Goal: Task Accomplishment & Management: Use online tool/utility

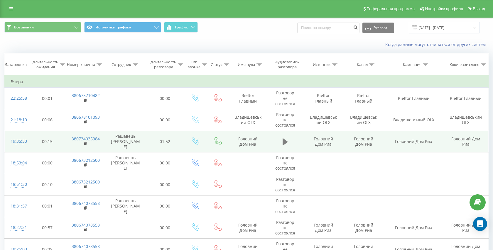
click at [283, 143] on icon at bounding box center [285, 141] width 5 height 7
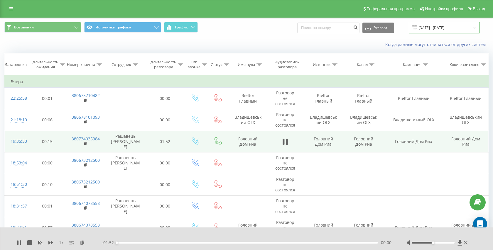
click at [442, 27] on input "19.08.2025 - 19.08.2025" at bounding box center [444, 27] width 71 height 11
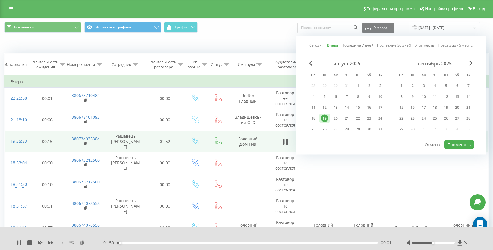
click at [312, 46] on link "Сегодня" at bounding box center [316, 46] width 14 height 6
click at [460, 148] on button "Применить" at bounding box center [459, 145] width 30 height 9
type input "[DATE] - [DATE]"
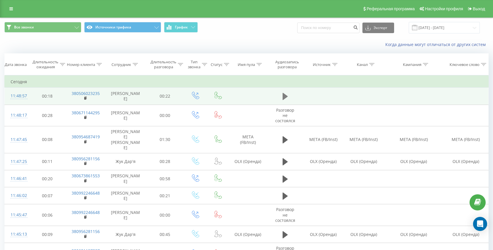
click at [284, 96] on icon at bounding box center [285, 96] width 5 height 7
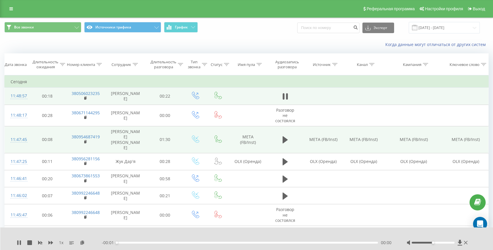
click at [280, 132] on td at bounding box center [285, 139] width 36 height 27
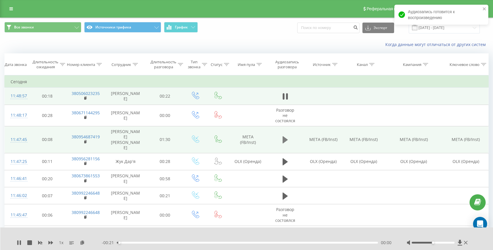
click at [285, 136] on icon at bounding box center [285, 139] width 5 height 7
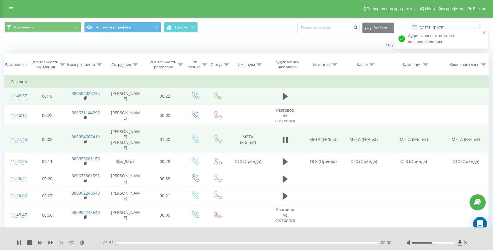
click at [276, 243] on div "00:00" at bounding box center [247, 243] width 261 height 2
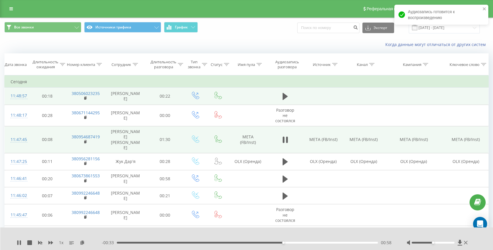
click at [209, 243] on div "00:58" at bounding box center [247, 243] width 261 height 2
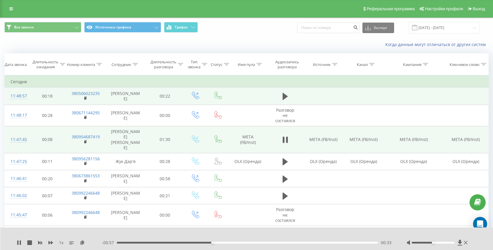
click at [199, 243] on div "00:33" at bounding box center [247, 243] width 261 height 2
click at [187, 242] on div "00:29" at bounding box center [247, 243] width 261 height 2
click at [171, 243] on div "00:25" at bounding box center [247, 243] width 261 height 2
click at [157, 242] on div "00:19" at bounding box center [247, 243] width 261 height 2
click at [147, 244] on div "00:15" at bounding box center [247, 243] width 261 height 2
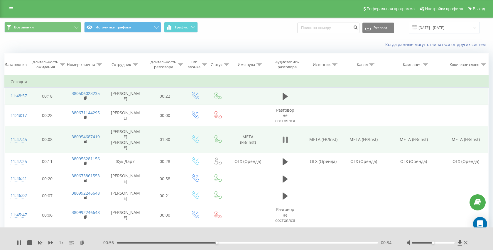
click at [286, 136] on icon at bounding box center [285, 140] width 5 height 8
click at [86, 140] on icon at bounding box center [86, 141] width 2 height 3
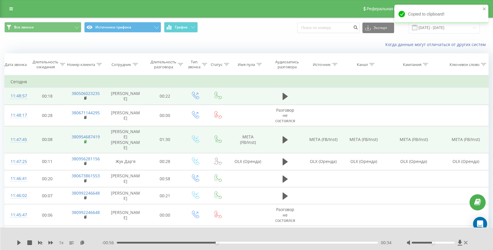
click at [85, 141] on rect at bounding box center [85, 142] width 2 height 3
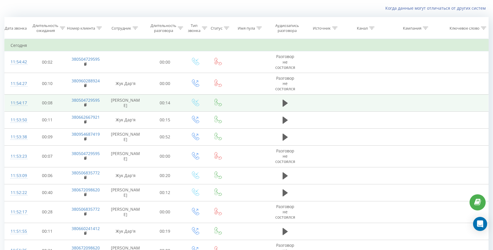
scroll to position [37, 0]
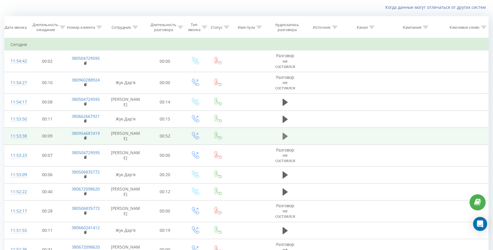
click at [284, 134] on icon at bounding box center [285, 136] width 5 height 7
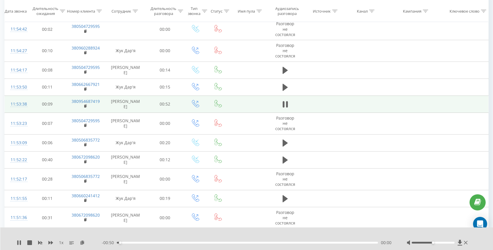
scroll to position [64, 0]
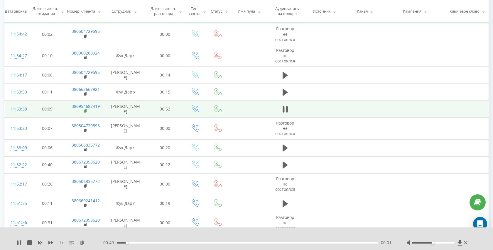
click at [87, 112] on icon at bounding box center [86, 110] width 2 height 3
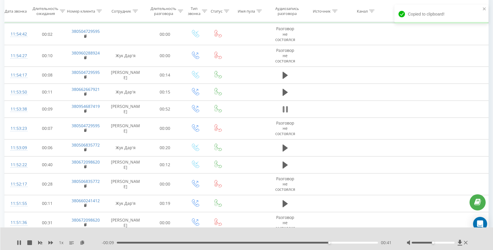
click at [285, 107] on icon at bounding box center [285, 109] width 5 height 8
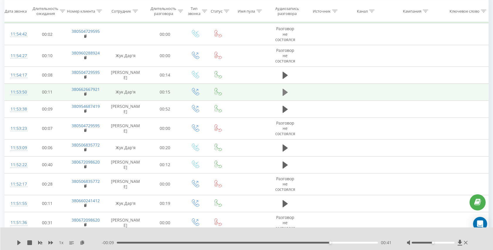
click at [287, 94] on icon at bounding box center [285, 92] width 5 height 8
click at [283, 105] on td at bounding box center [285, 109] width 36 height 17
click at [287, 110] on icon at bounding box center [285, 109] width 5 height 7
click at [278, 241] on div "- 00:02 00:48 00:48" at bounding box center [247, 243] width 290 height 6
click at [257, 239] on div "1 x - 00:01 00:49 00:49" at bounding box center [246, 239] width 493 height 23
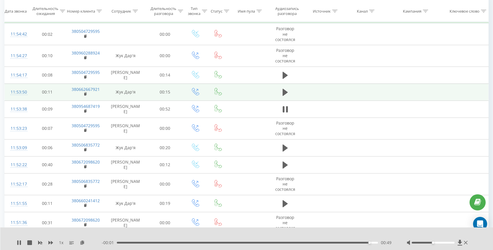
click at [247, 242] on div "00:49" at bounding box center [247, 243] width 261 height 2
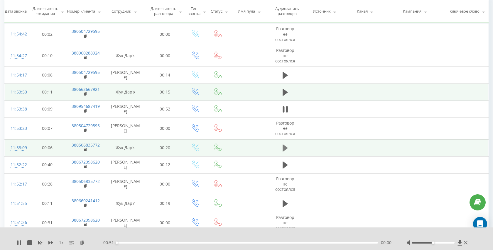
click at [283, 152] on icon at bounding box center [285, 148] width 5 height 8
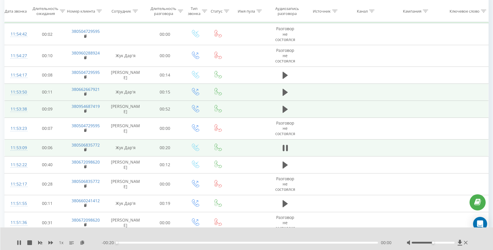
click at [283, 105] on td at bounding box center [285, 109] width 36 height 17
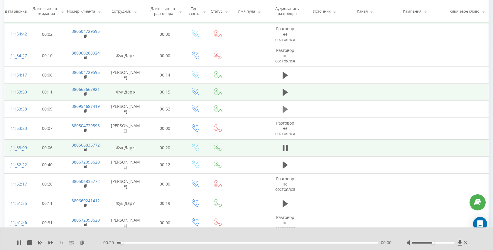
click at [283, 110] on icon at bounding box center [285, 109] width 5 height 7
click at [210, 244] on div "- 00:24 00:26 00:26" at bounding box center [247, 243] width 290 height 6
click at [206, 243] on div "00:27" at bounding box center [247, 243] width 261 height 2
click at [202, 243] on div "00:25" at bounding box center [247, 243] width 261 height 2
click at [141, 243] on div "00:18" at bounding box center [247, 243] width 261 height 2
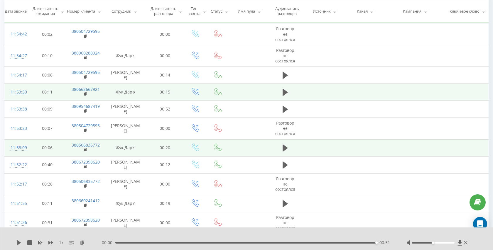
click at [243, 243] on div "00:51" at bounding box center [245, 243] width 261 height 2
click at [286, 109] on icon at bounding box center [285, 109] width 5 height 7
click at [248, 93] on td at bounding box center [248, 92] width 39 height 17
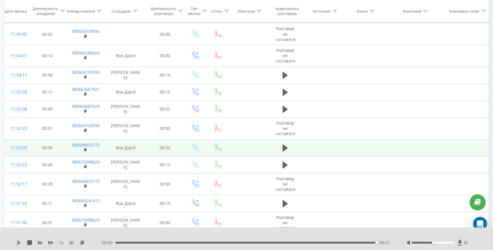
click at [18, 242] on icon at bounding box center [19, 243] width 4 height 5
click at [283, 108] on icon at bounding box center [285, 109] width 5 height 7
click at [287, 97] on span at bounding box center [285, 95] width 9 height 6
click at [289, 92] on button at bounding box center [285, 92] width 9 height 9
click at [286, 110] on icon at bounding box center [285, 109] width 5 height 7
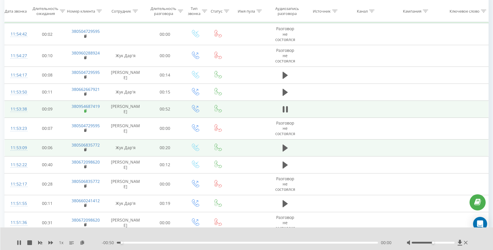
click at [86, 112] on rect at bounding box center [85, 111] width 2 height 3
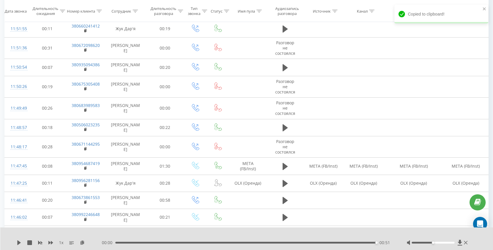
scroll to position [0, 0]
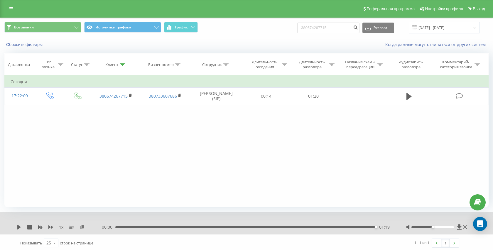
click at [247, 227] on div "01:19" at bounding box center [245, 228] width 261 height 2
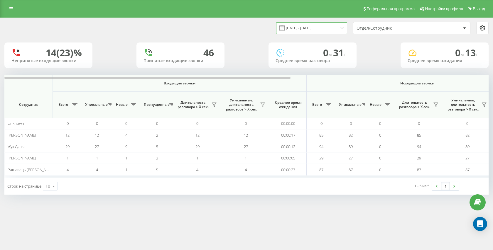
click at [330, 26] on input "[DATE] - [DATE]" at bounding box center [311, 27] width 71 height 11
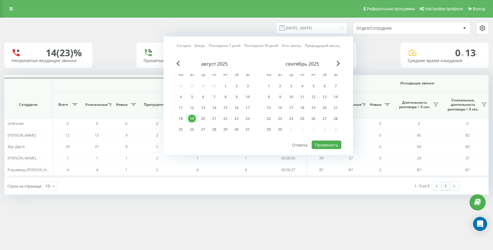
click at [183, 46] on link "Сегодня" at bounding box center [184, 46] width 14 height 6
click at [197, 119] on div "20" at bounding box center [202, 118] width 11 height 9
click at [322, 146] on button "Применить" at bounding box center [327, 145] width 30 height 9
type input "20.08.2025 - 20.08.2025"
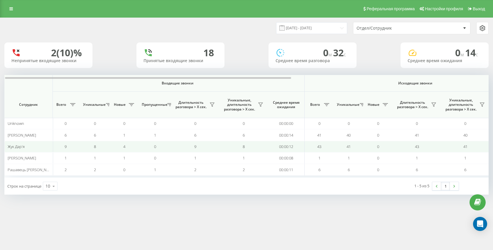
scroll to position [0, 1]
